Goal: Check status

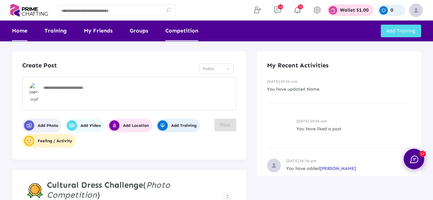
click at [188, 29] on link "Competition" at bounding box center [181, 31] width 33 height 21
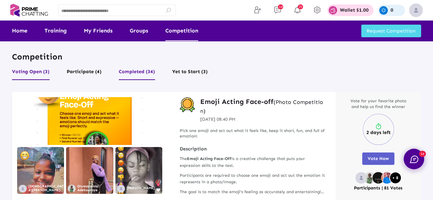
click at [134, 73] on button "Completed (34)" at bounding box center [137, 73] width 36 height 13
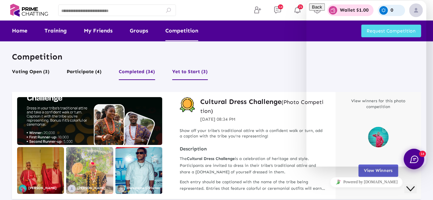
click at [185, 69] on button "Yet to Start (3)" at bounding box center [190, 73] width 36 height 13
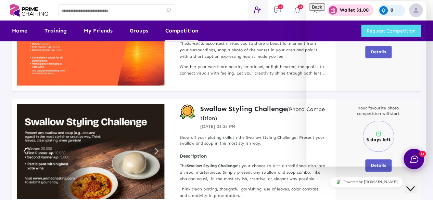
scroll to position [221, 0]
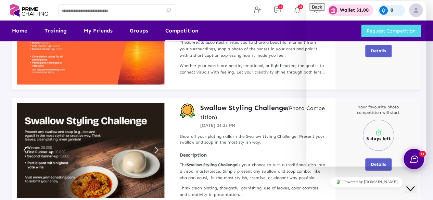
click at [413, 185] on icon "Close Chat This icon closes the chat window." at bounding box center [410, 189] width 8 height 8
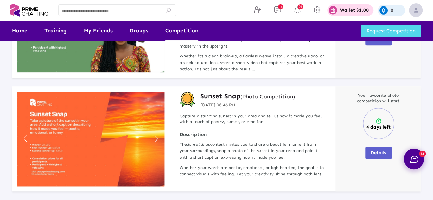
scroll to position [118, 0]
